Goal: Use online tool/utility: Utilize a website feature to perform a specific function

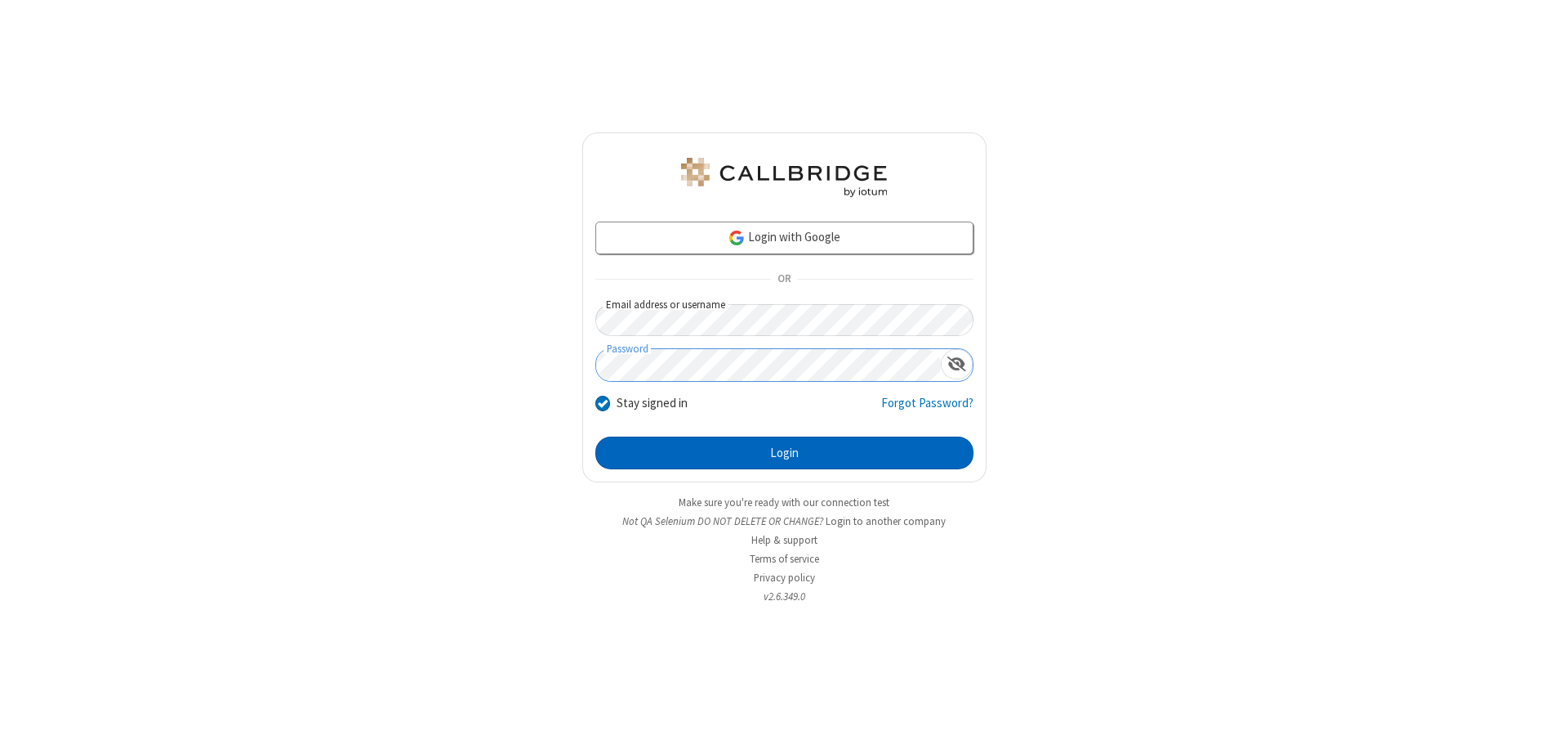
click at [784, 453] on button "Login" at bounding box center [784, 452] width 378 height 32
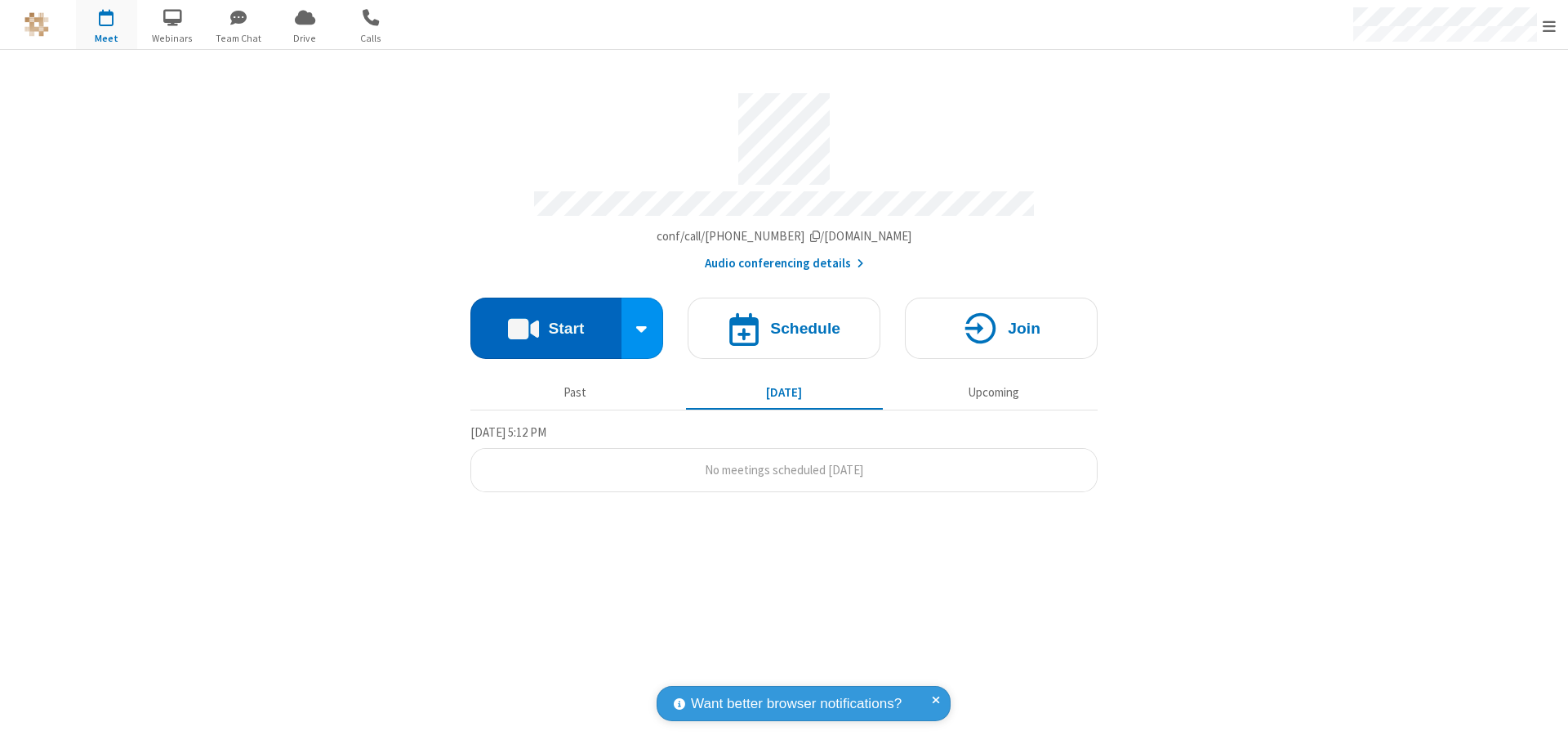
click at [545, 321] on button "Start" at bounding box center [545, 329] width 151 height 61
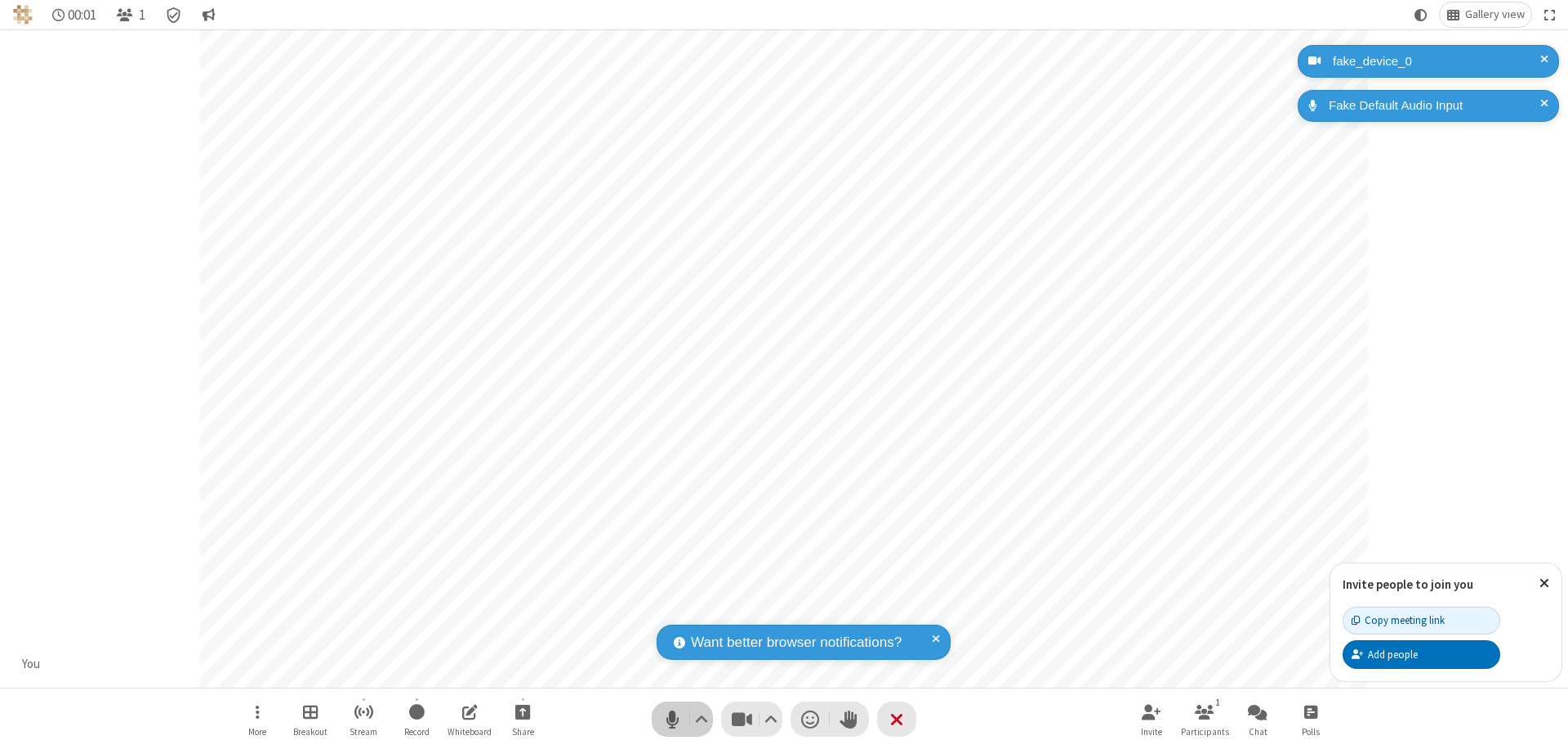
click at [672, 718] on span "Mute (⌘+Shift+A)" at bounding box center [672, 718] width 25 height 24
click at [672, 718] on span "Unmute (⌘+Shift+A)" at bounding box center [672, 718] width 25 height 24
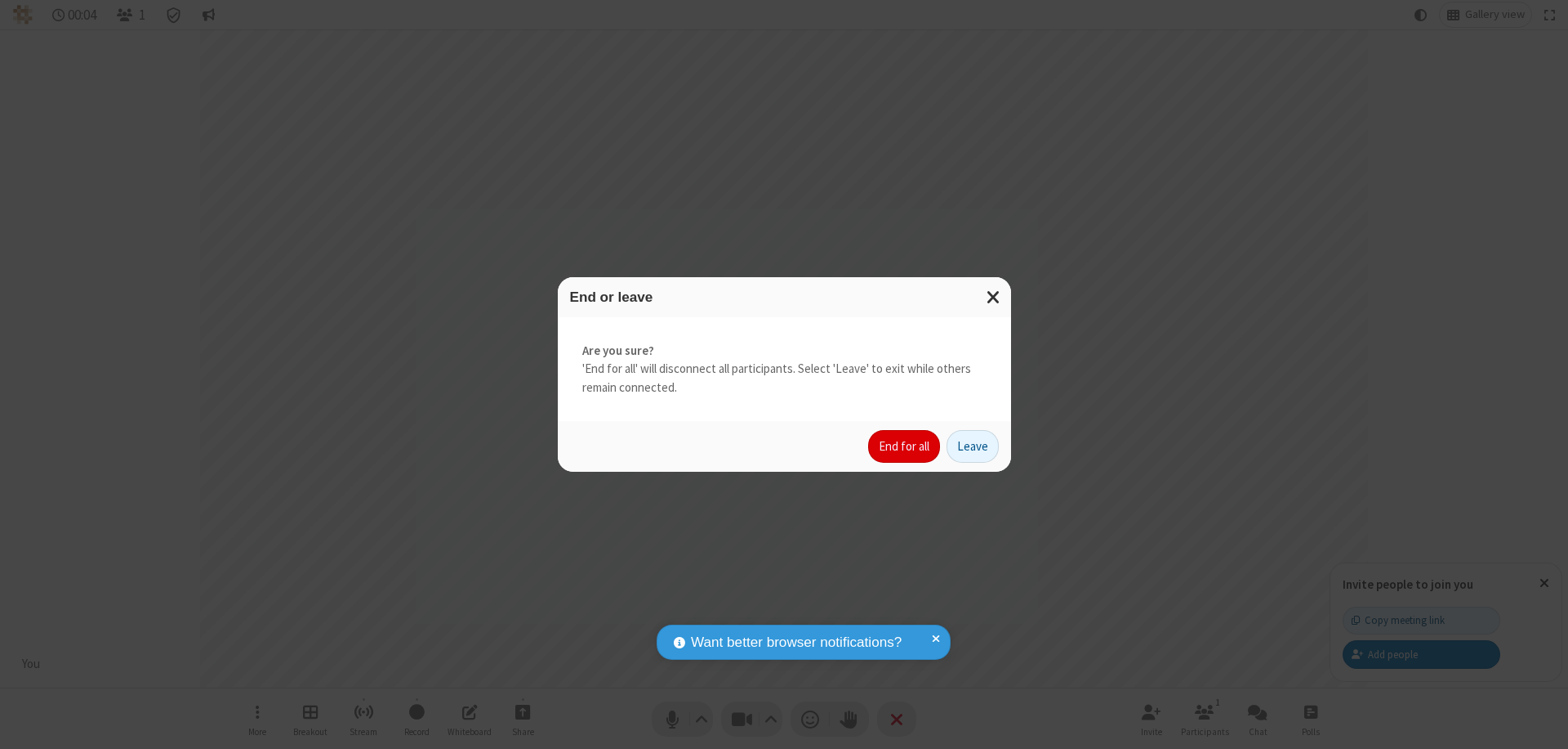
click at [905, 446] on button "End for all" at bounding box center [904, 446] width 72 height 32
